Goal: Task Accomplishment & Management: Use online tool/utility

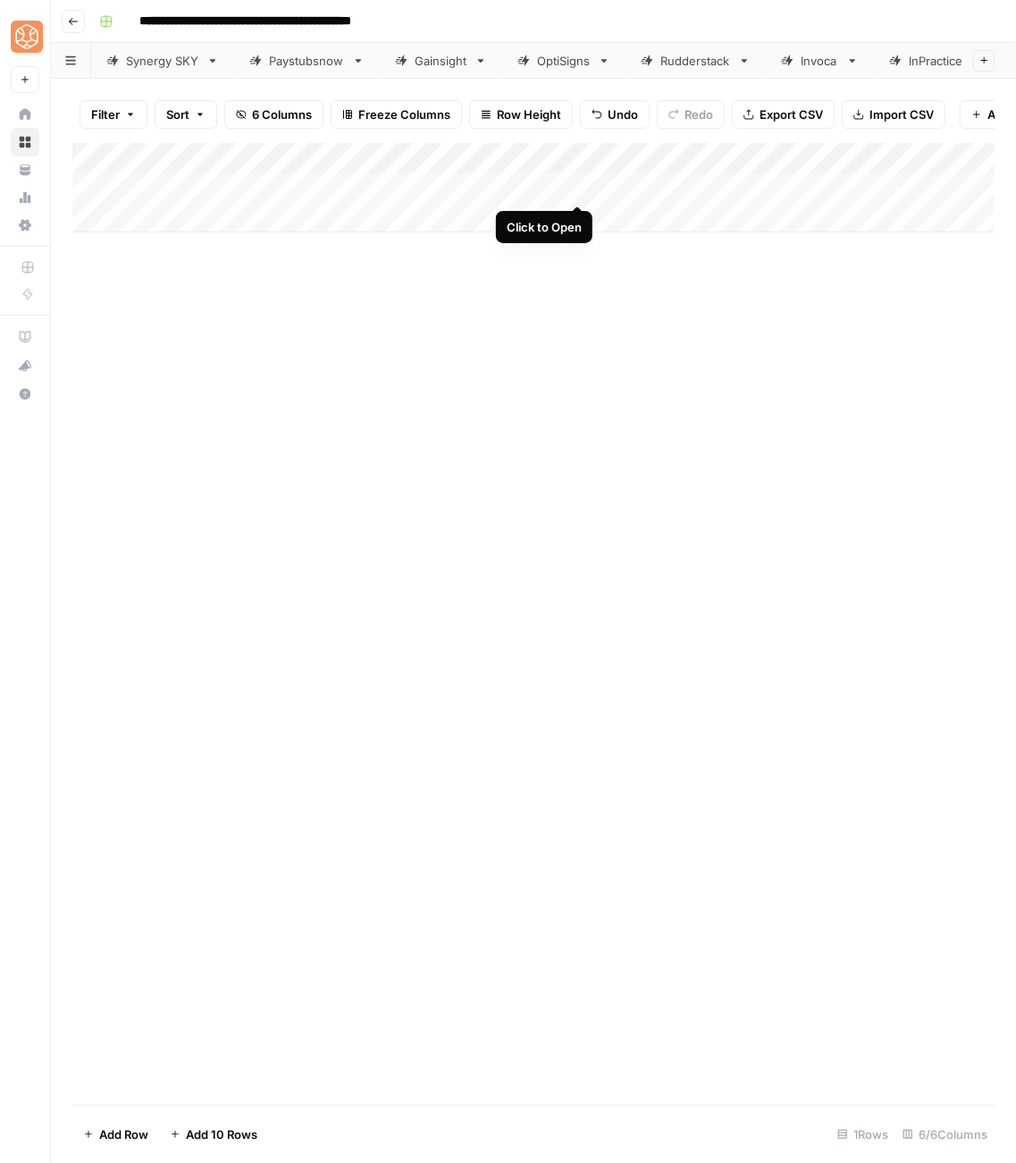
click at [577, 192] on div "Add Column" at bounding box center [533, 187] width 923 height 89
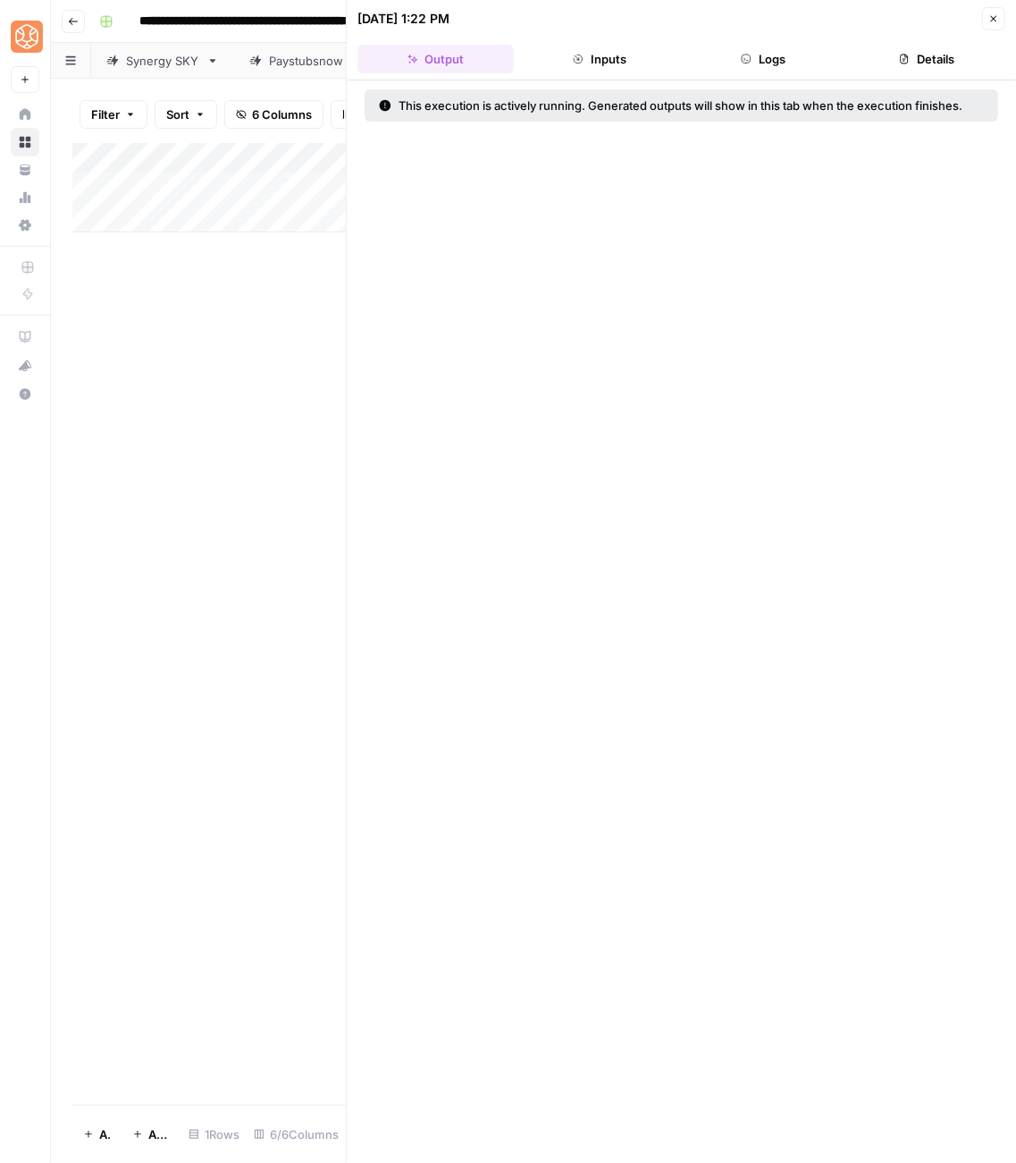
click at [995, 23] on icon "button" at bounding box center [994, 18] width 11 height 11
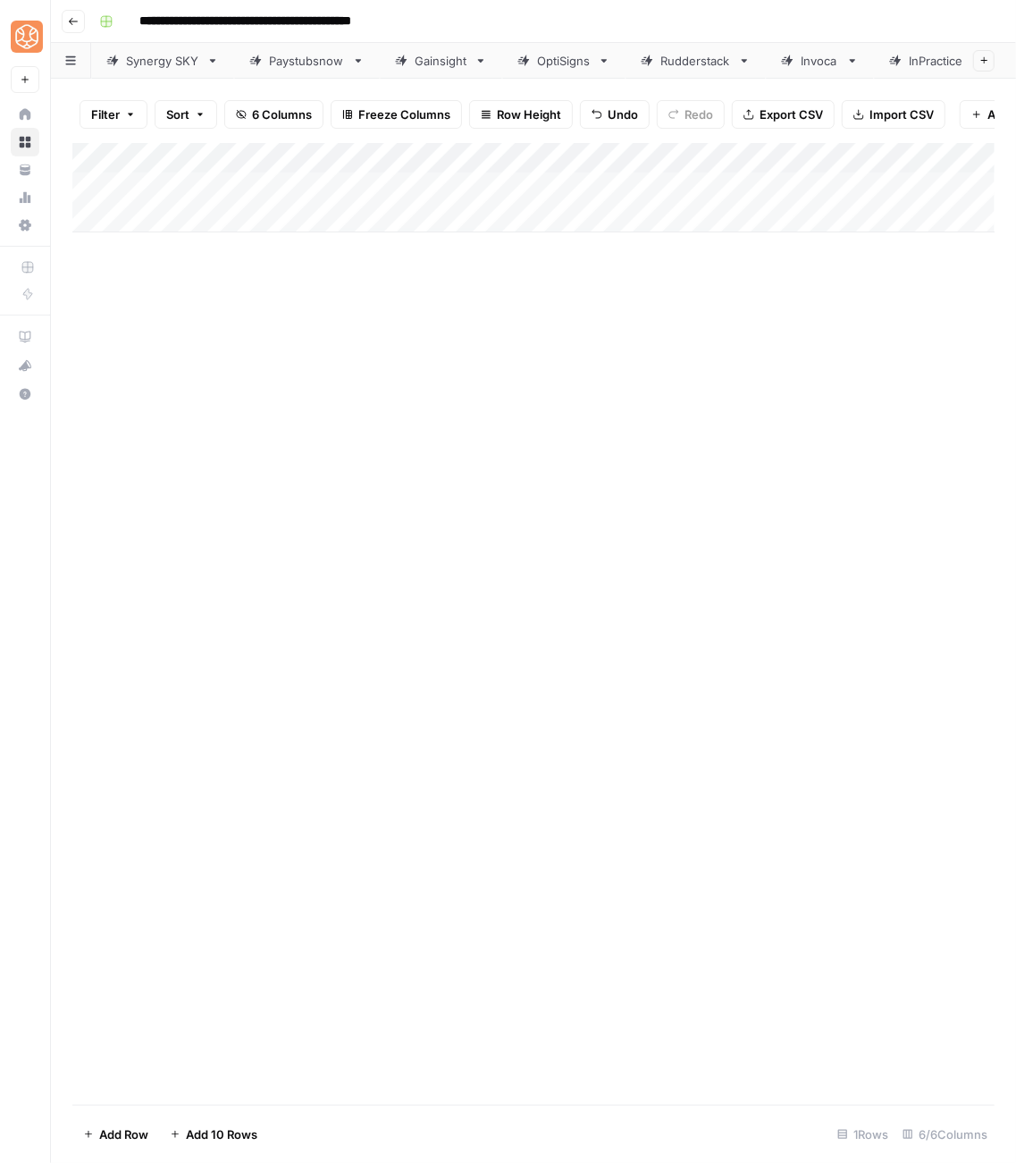
click at [580, 155] on div "Add Column" at bounding box center [533, 187] width 923 height 89
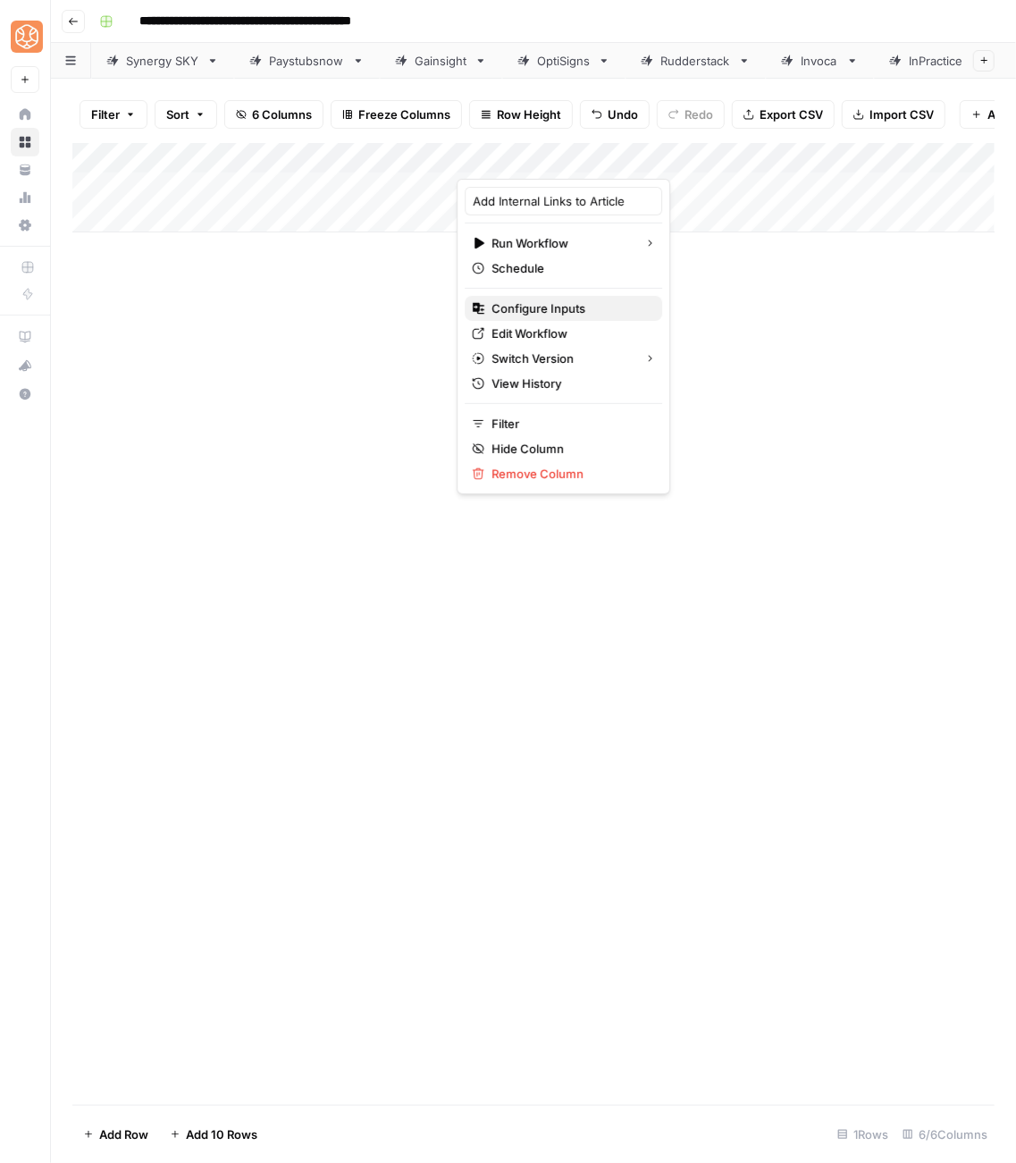
click at [563, 315] on span "Configure Inputs" at bounding box center [570, 308] width 156 height 18
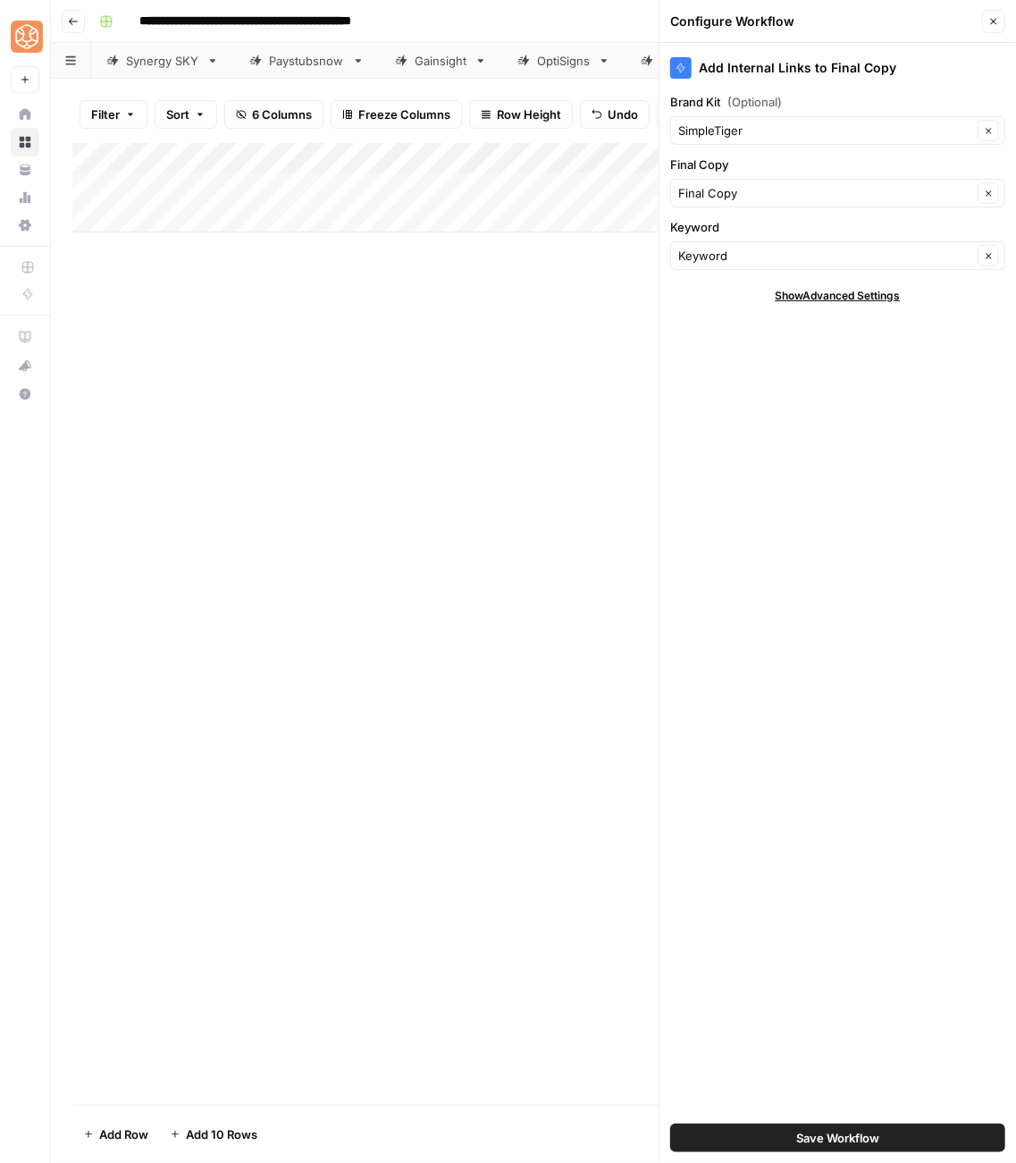
click at [791, 291] on span "Show Advanced Settings" at bounding box center [838, 296] width 125 height 16
click at [788, 349] on input "Version" at bounding box center [827, 349] width 299 height 18
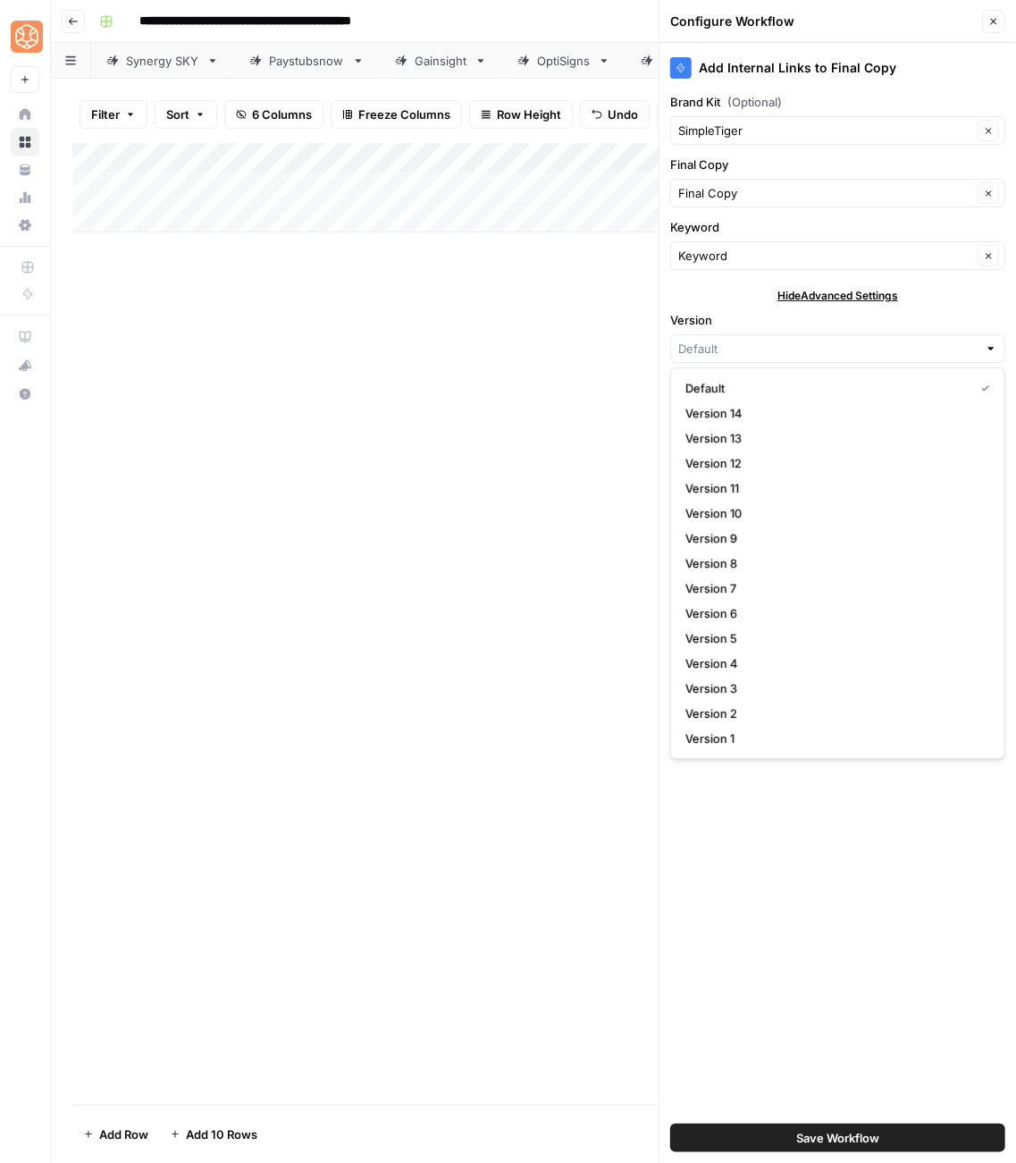
type input "Default"
click at [778, 301] on span "Hide Advanced Settings" at bounding box center [838, 296] width 121 height 16
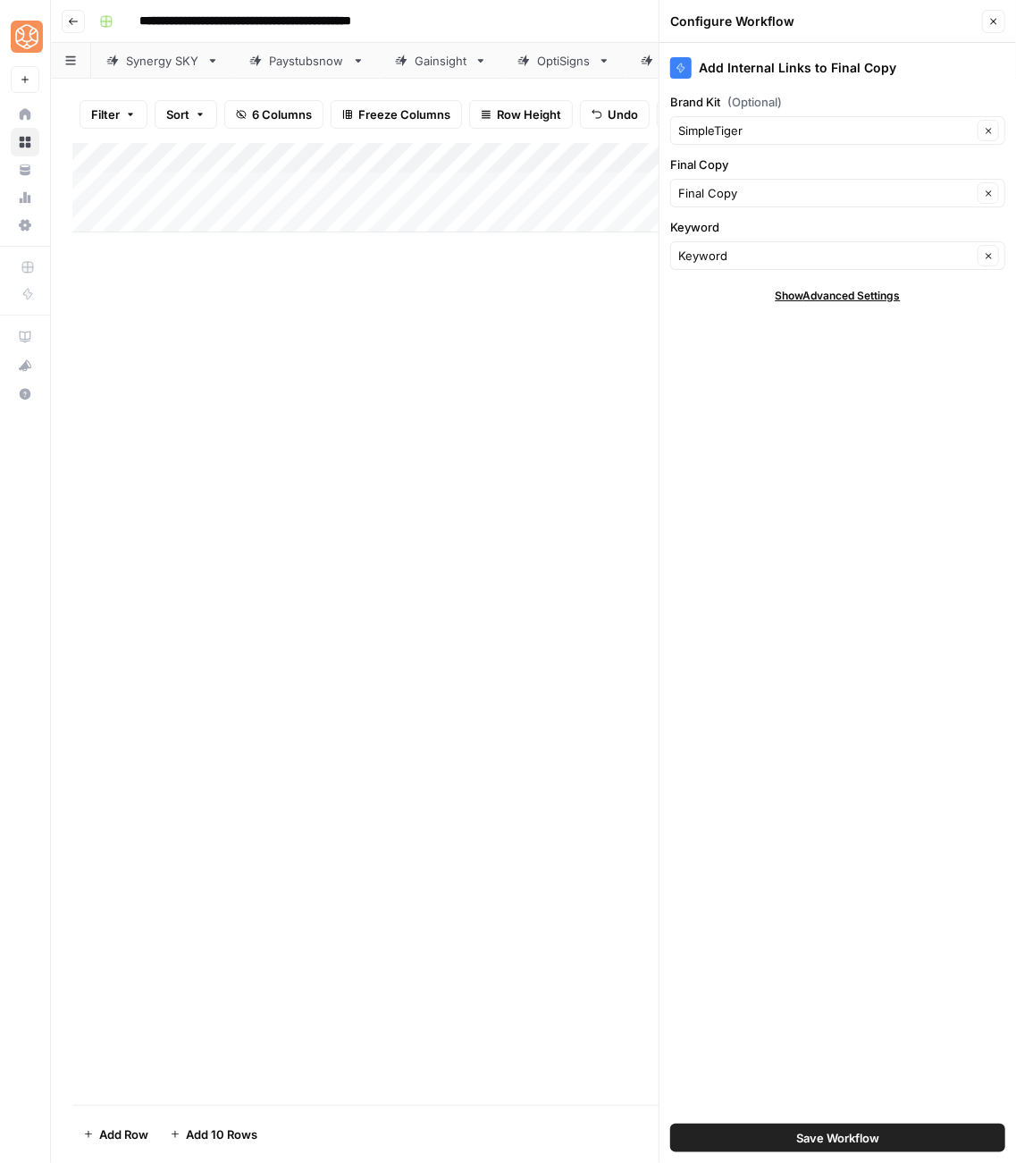
click at [890, 140] on div "SimpleTiger Clear" at bounding box center [837, 130] width 335 height 29
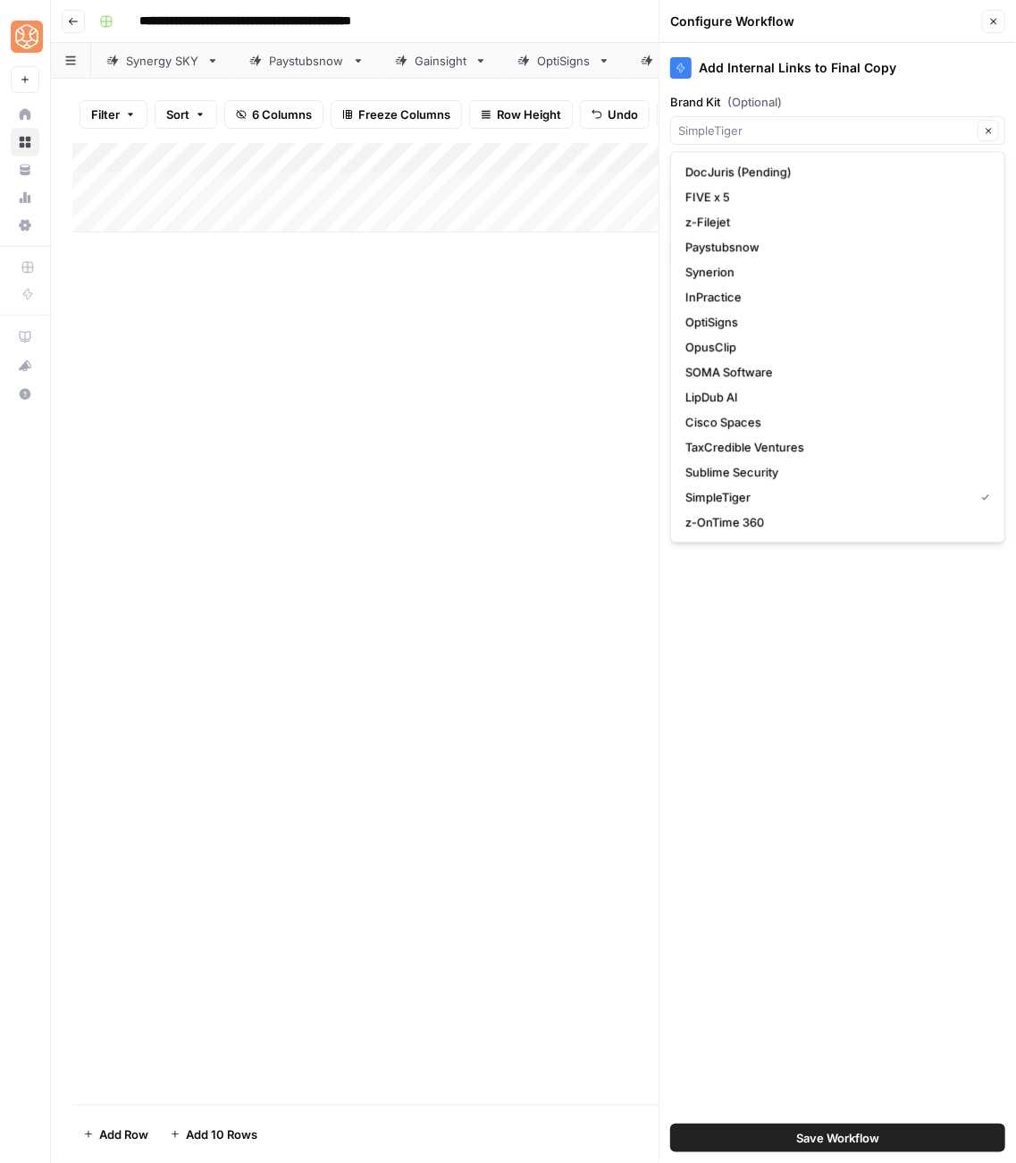
type input "SimpleTiger"
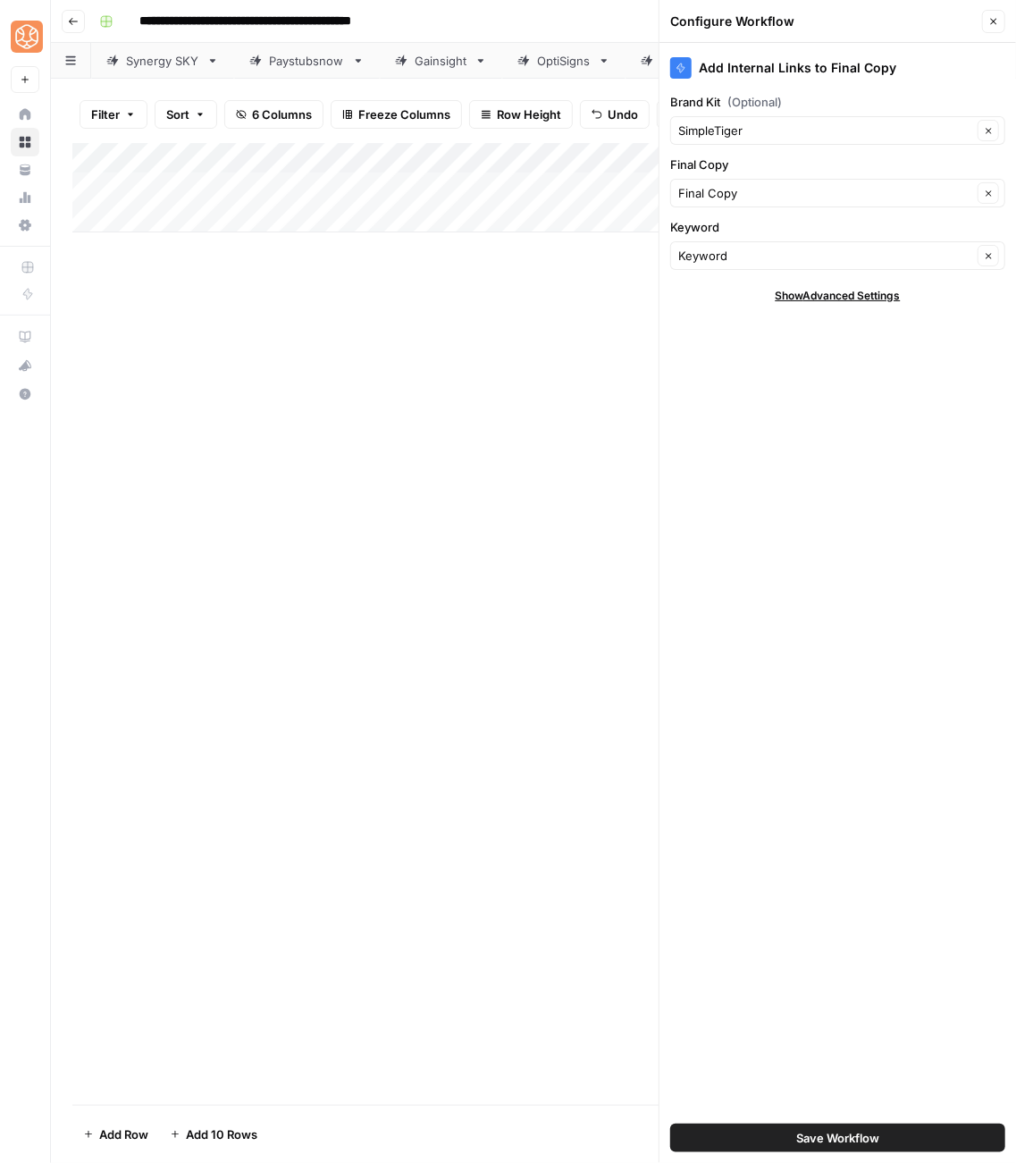
click at [903, 87] on div "Add Internal Links to Final Copy Brand Kit (Optional) SimpleTiger Clear Final C…" at bounding box center [838, 603] width 357 height 1120
click at [990, 22] on icon "button" at bounding box center [994, 21] width 11 height 11
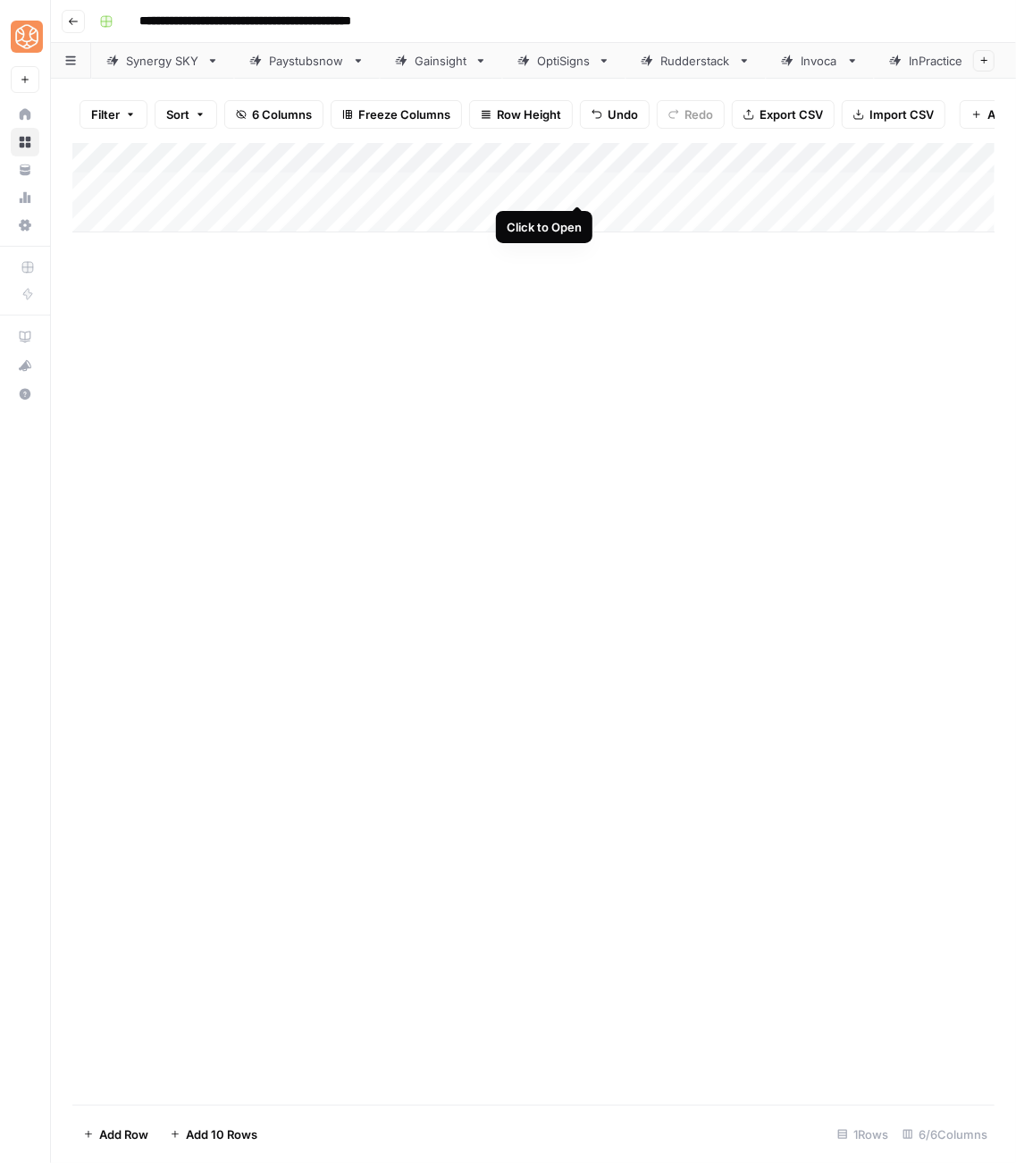
click at [581, 185] on div "Add Column" at bounding box center [533, 187] width 923 height 89
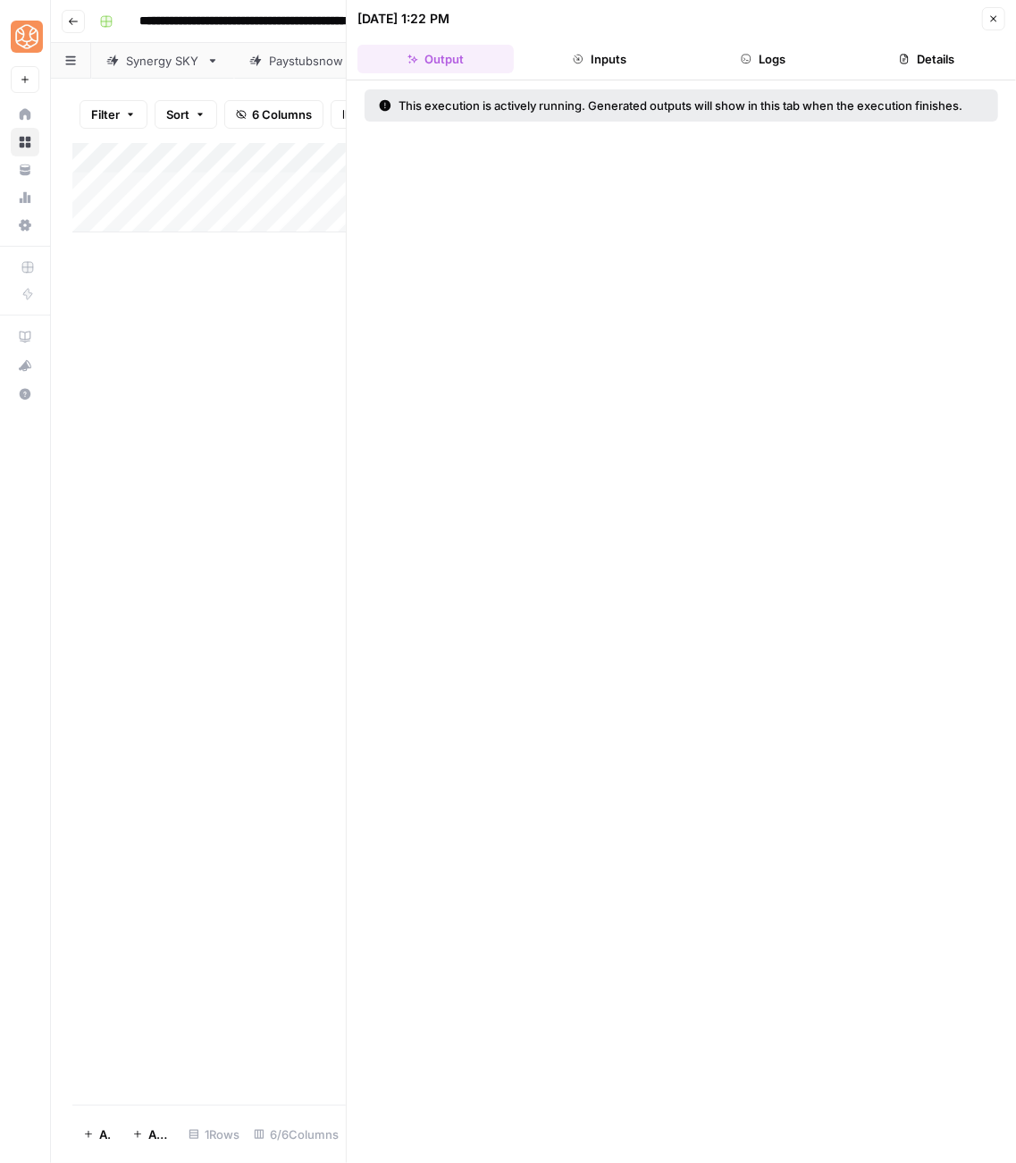
click at [613, 73] on header "08/26/25 at 1:22 PM Close Output Inputs Logs Details" at bounding box center [682, 40] width 670 height 80
click at [608, 64] on button "Inputs" at bounding box center [599, 59] width 156 height 29
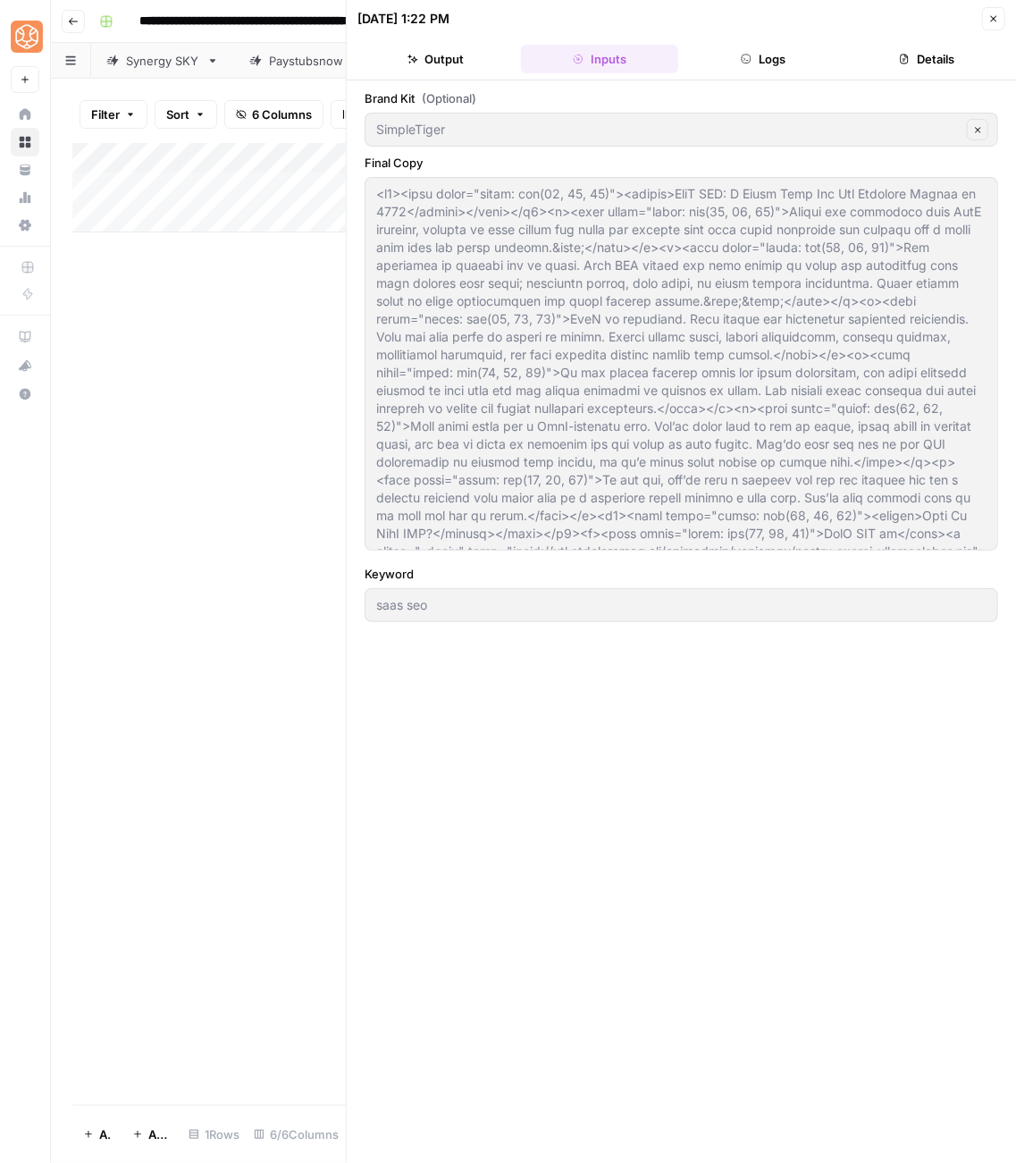
click at [948, 66] on button "Details" at bounding box center [927, 59] width 156 height 29
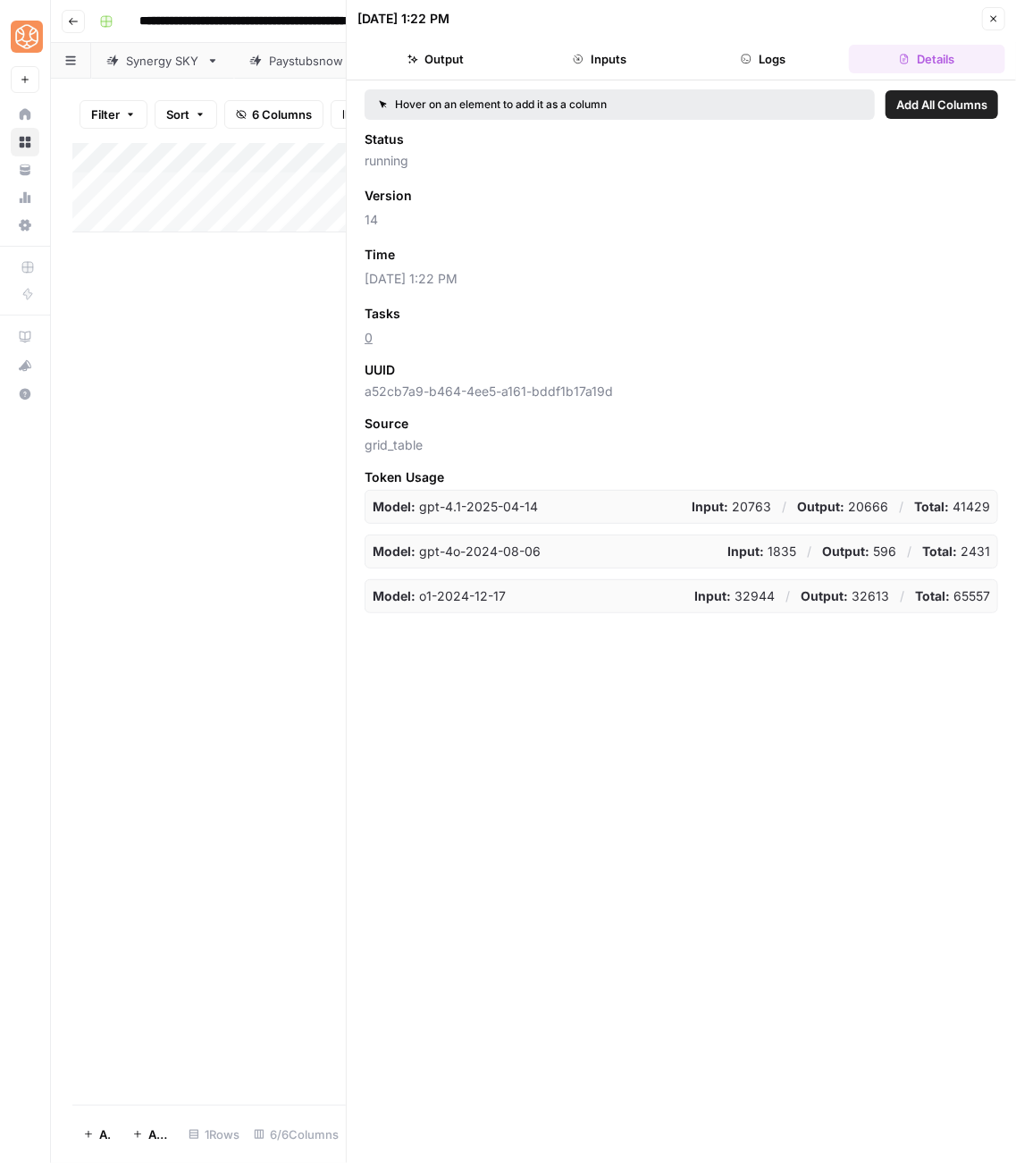
click at [777, 62] on button "Logs" at bounding box center [764, 59] width 156 height 29
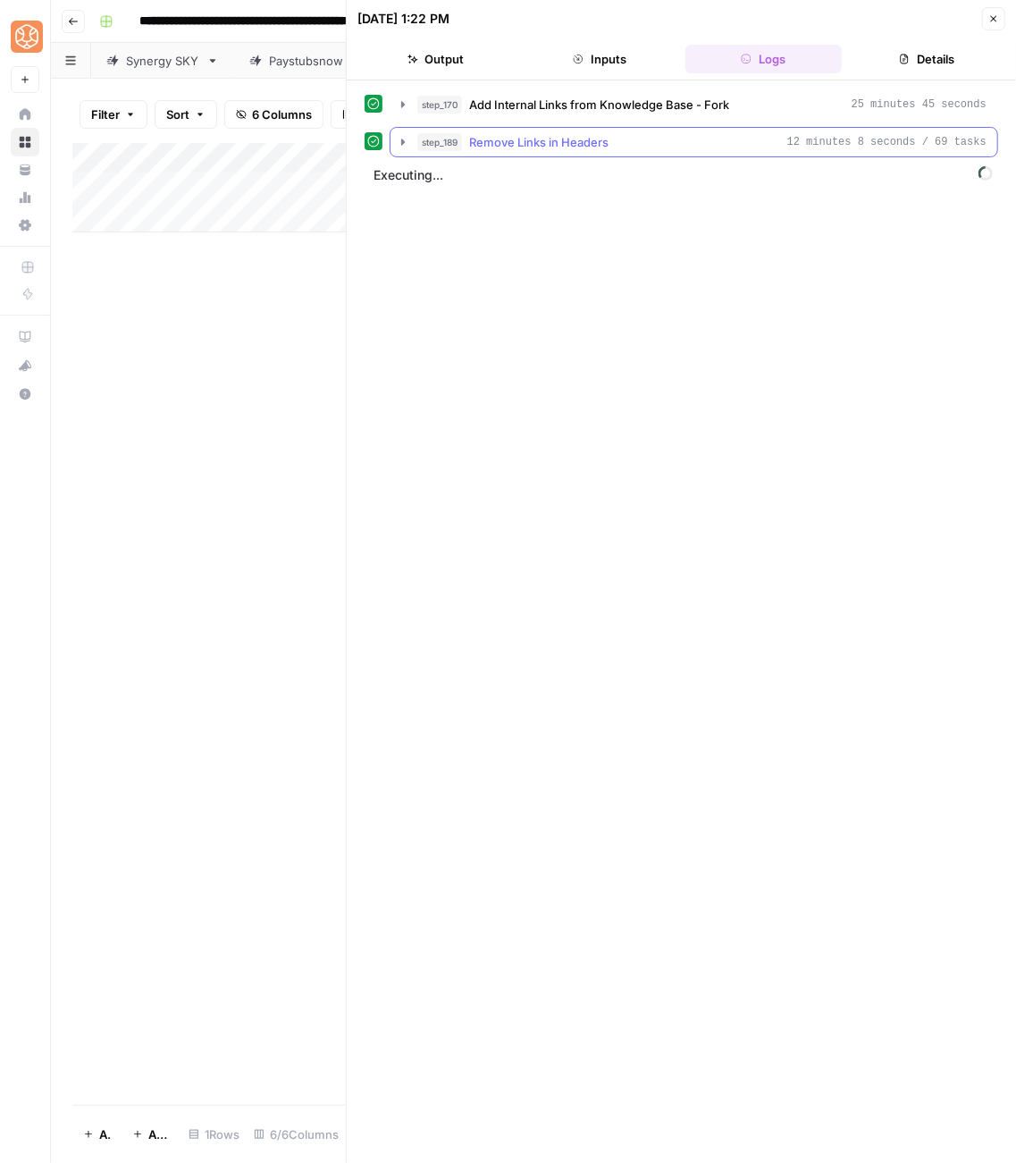
click at [407, 138] on icon "button" at bounding box center [403, 142] width 14 height 14
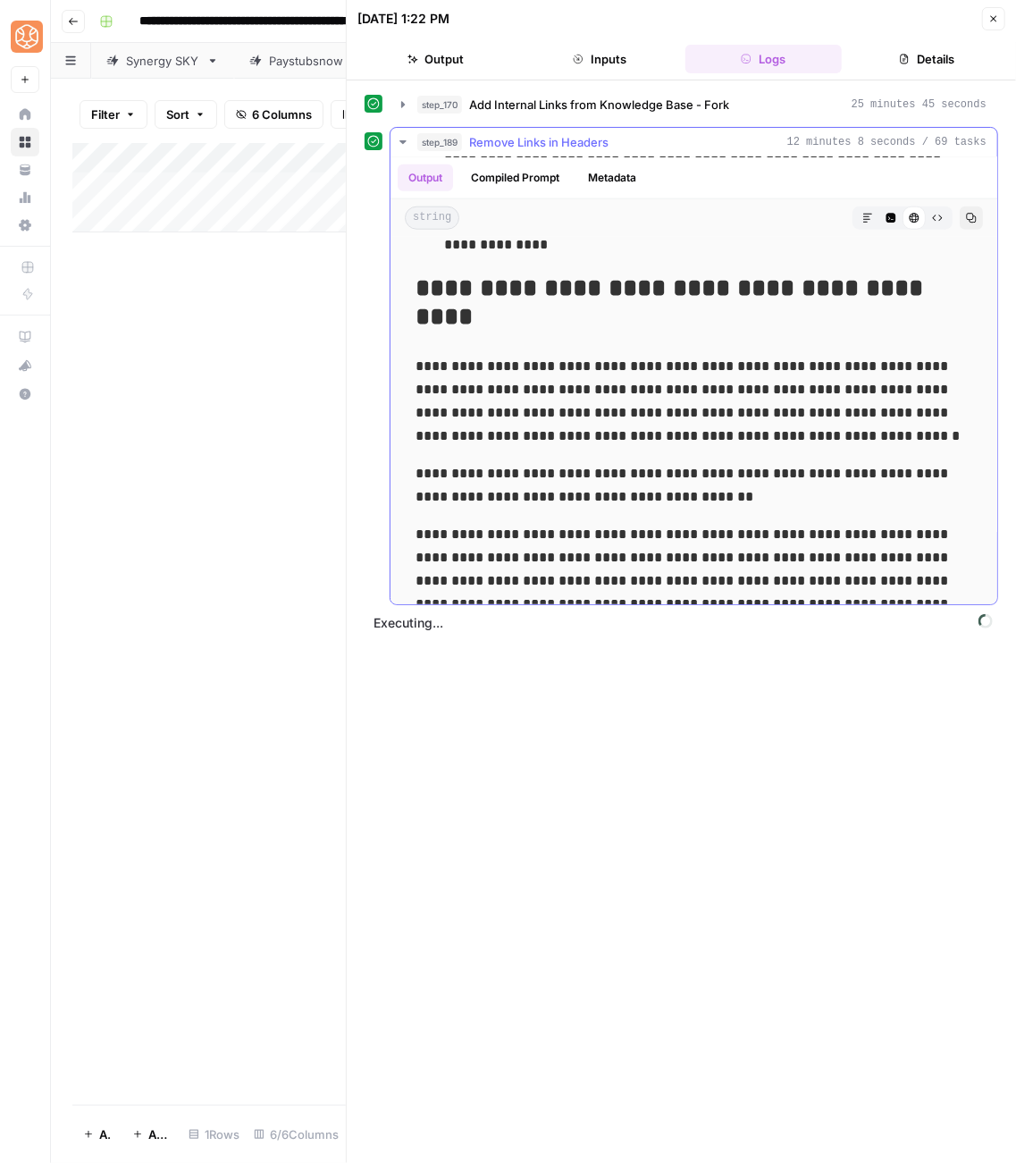
scroll to position [19537, 0]
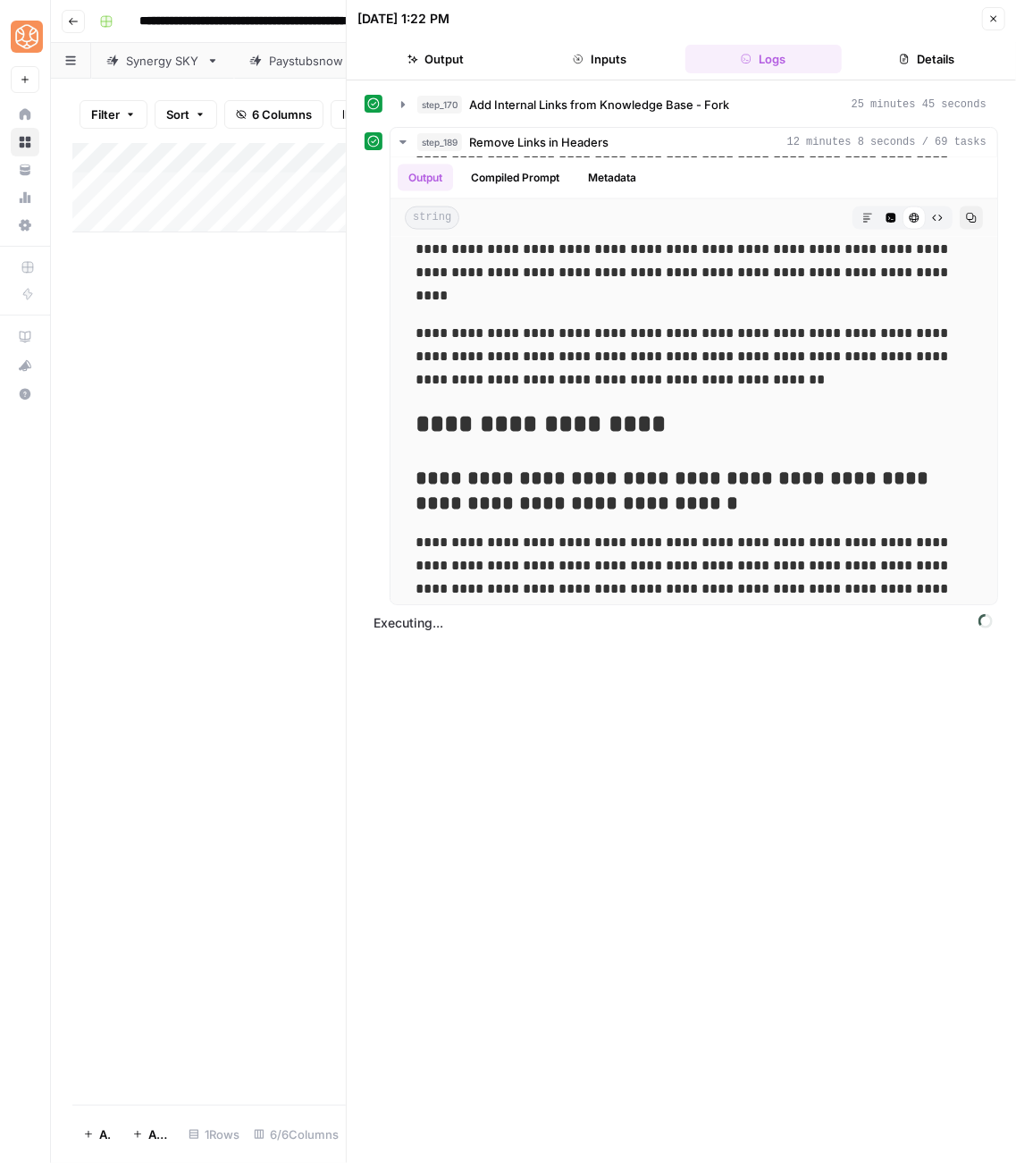
click at [990, 13] on icon "button" at bounding box center [994, 18] width 11 height 11
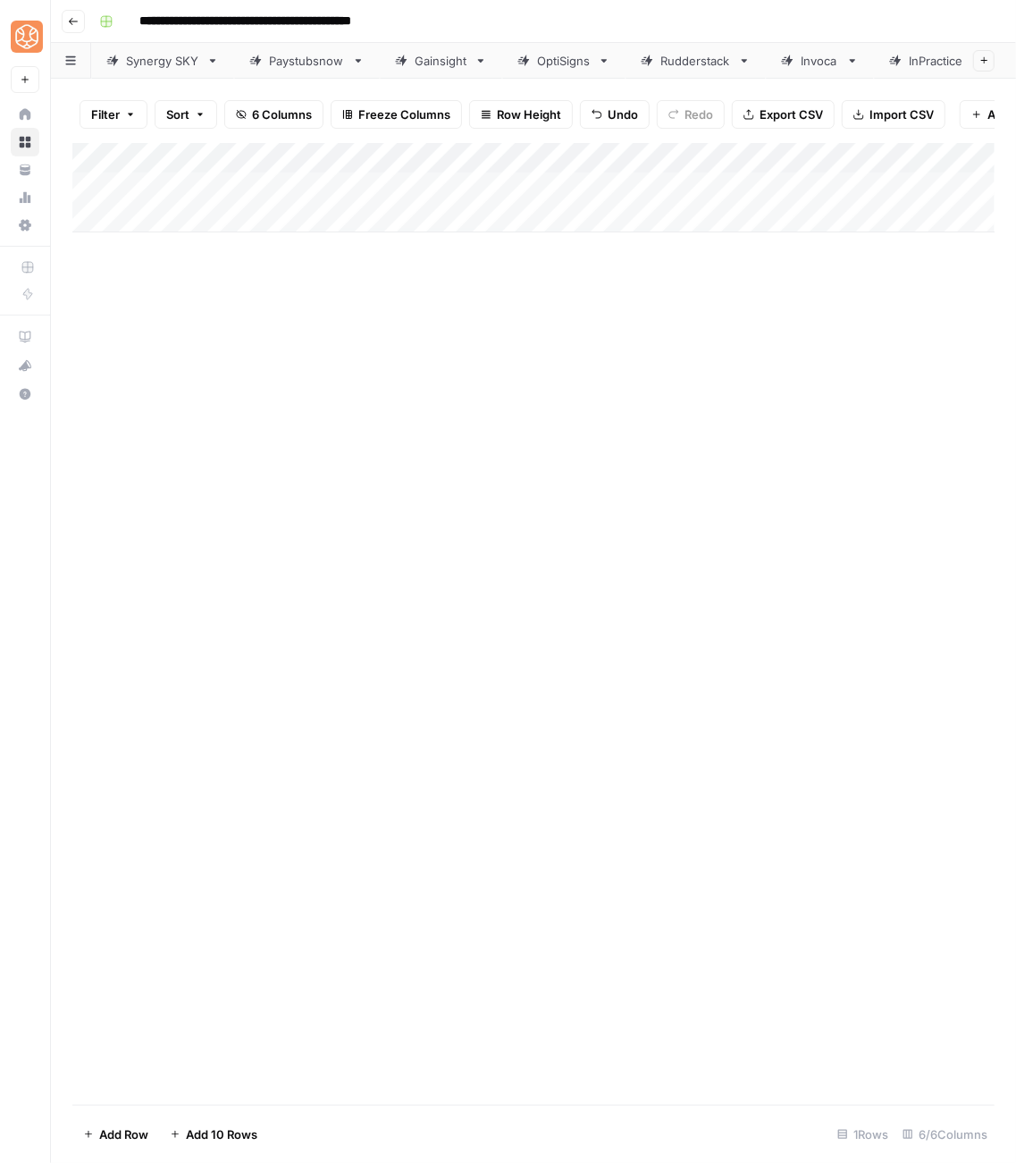
click at [578, 155] on div "Add Column" at bounding box center [533, 187] width 923 height 89
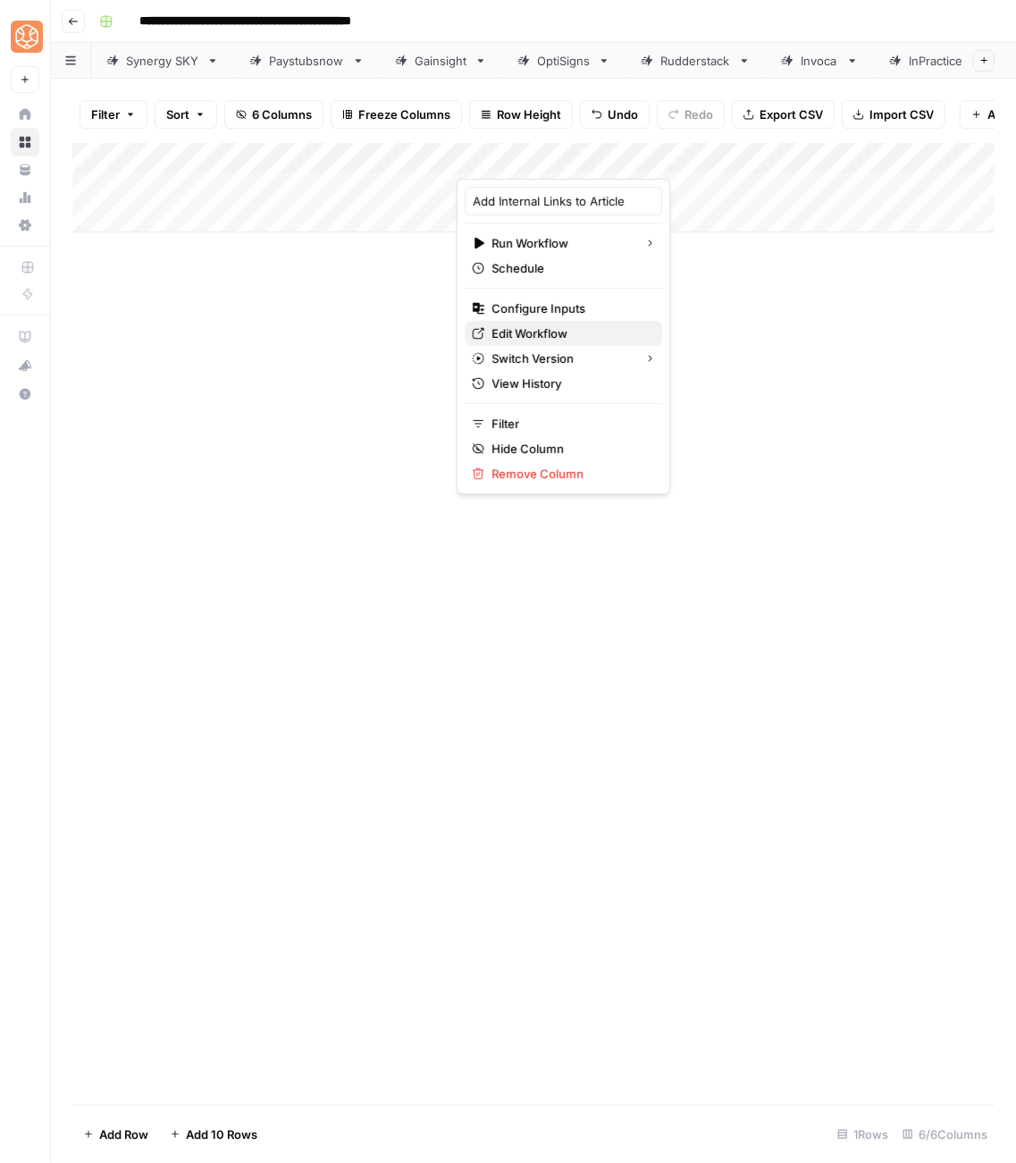
click at [554, 324] on span "Edit Workflow" at bounding box center [570, 333] width 156 height 18
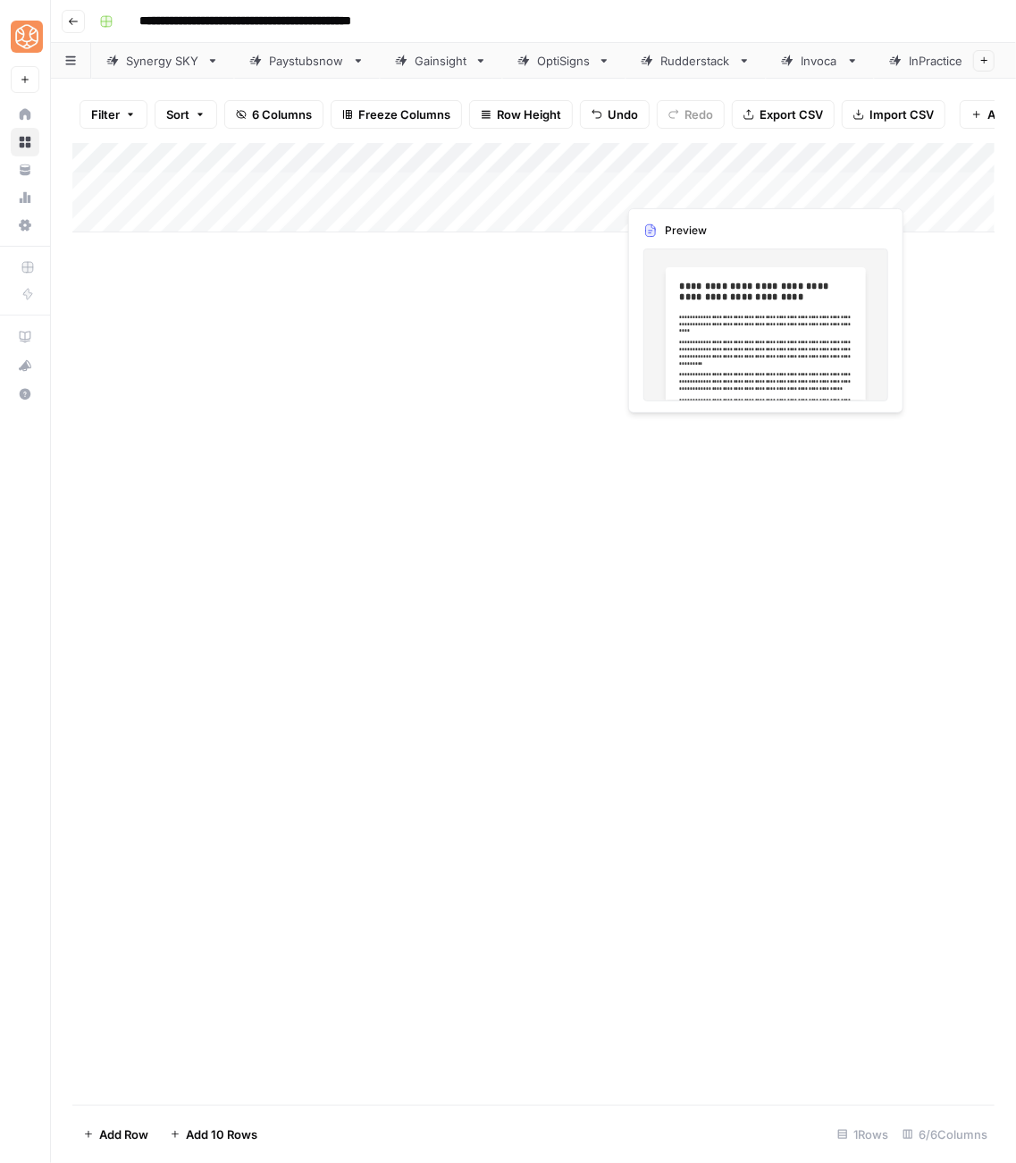
click at [743, 185] on div "Add Column" at bounding box center [533, 187] width 923 height 89
click at [760, 192] on div "Add Column" at bounding box center [533, 187] width 923 height 89
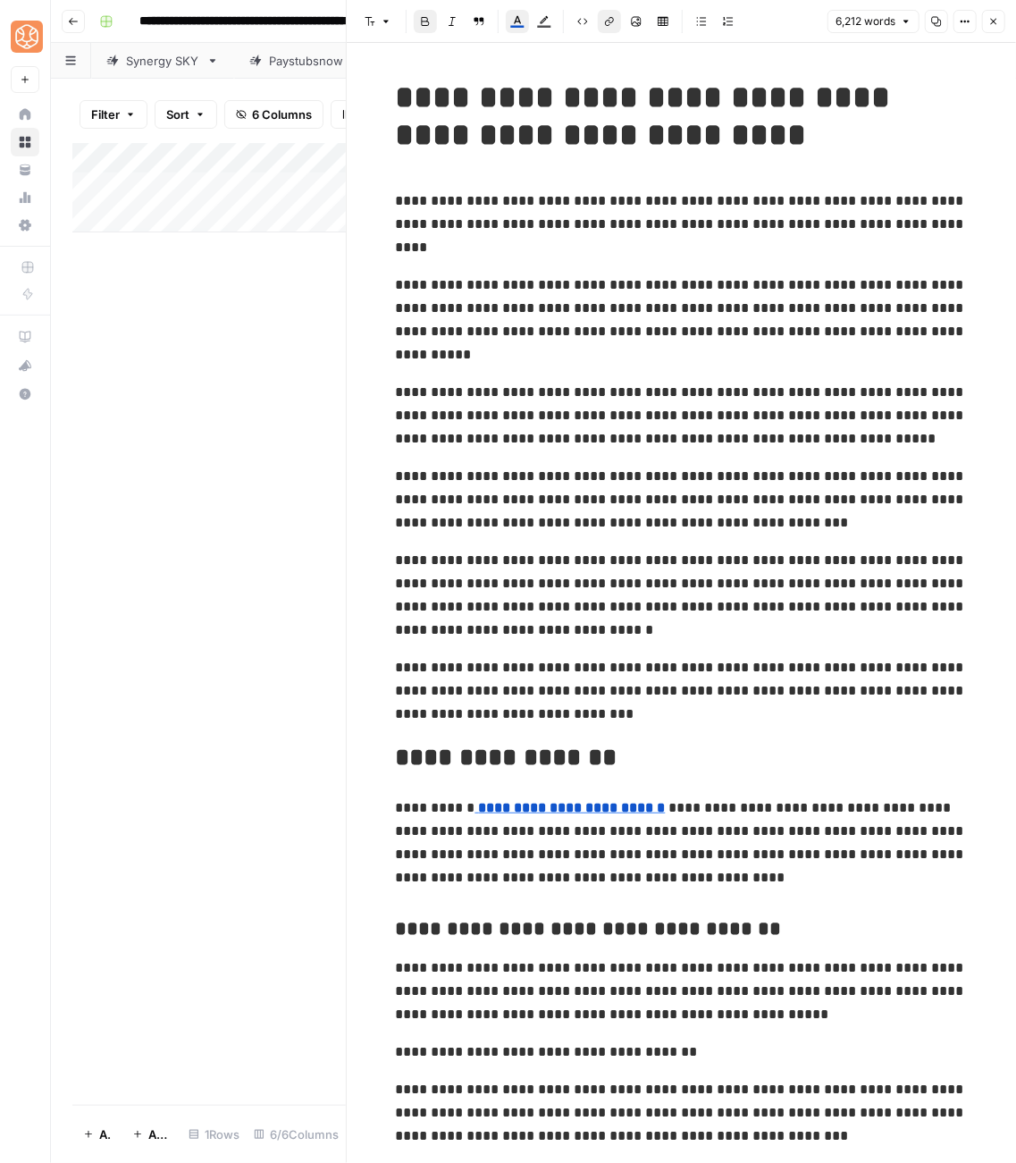
click at [620, 801] on strong "**********" at bounding box center [572, 807] width 187 height 13
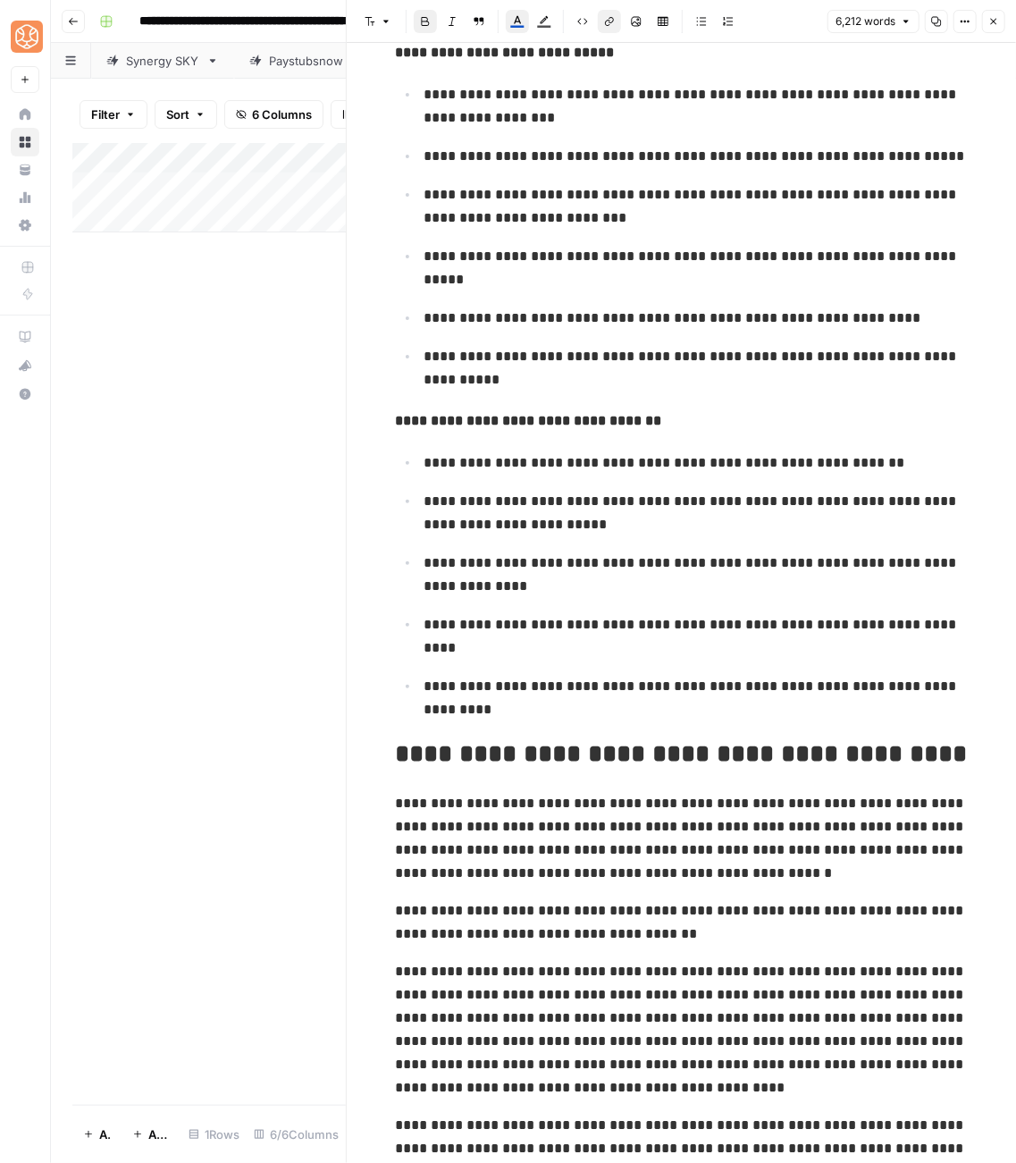
scroll to position [18619, 0]
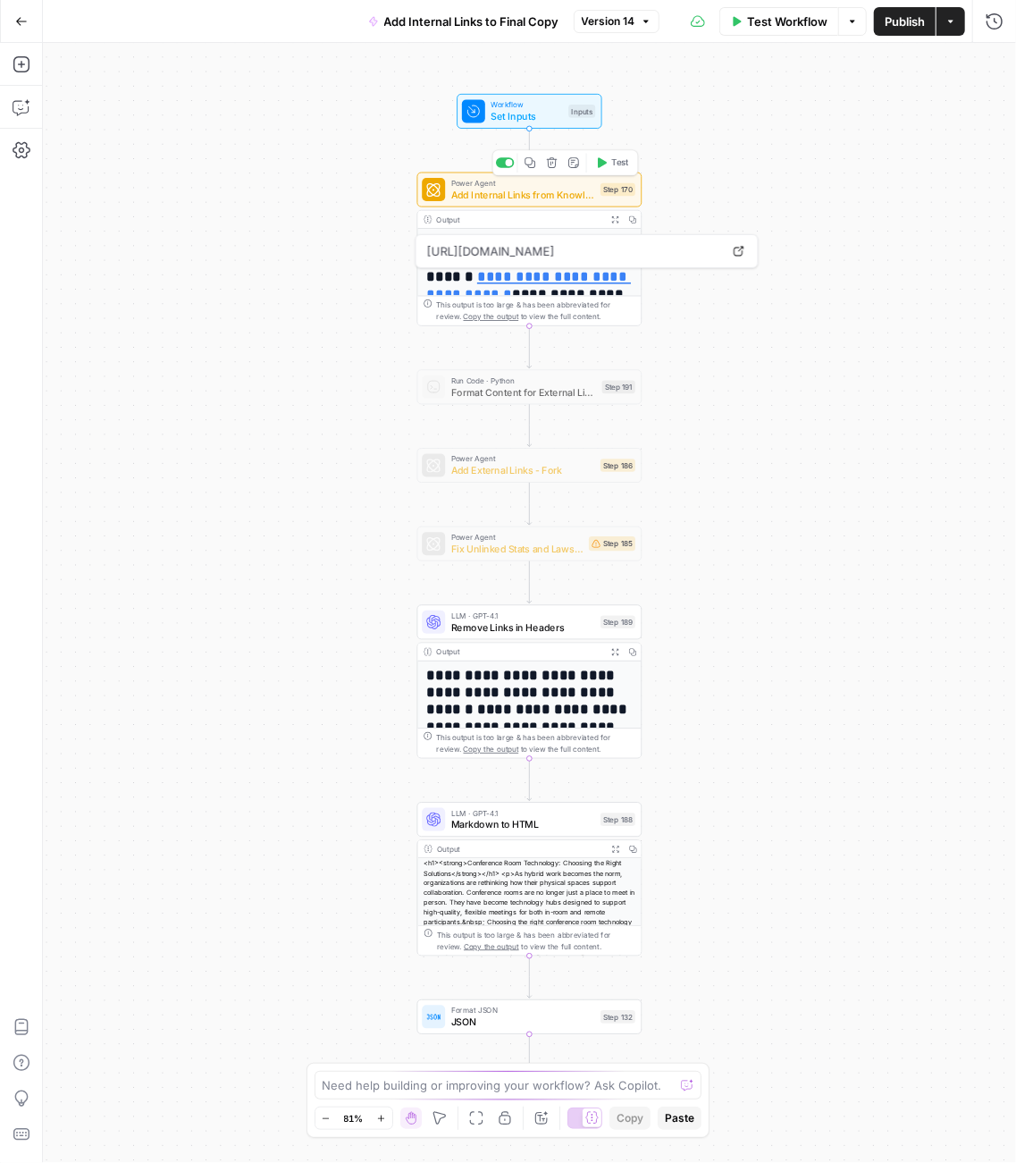
click at [565, 198] on span "Add Internal Links from Knowledge Base - Fork" at bounding box center [523, 195] width 144 height 14
